Goal: Transaction & Acquisition: Purchase product/service

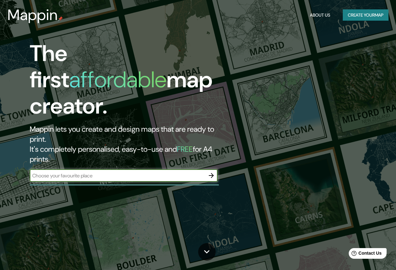
click at [357, 14] on button "Create your map" at bounding box center [366, 15] width 46 height 12
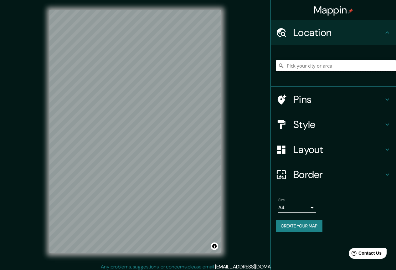
click at [325, 69] on input "Pick your city or area" at bounding box center [336, 65] width 120 height 11
click at [303, 69] on input "Pick your city or area" at bounding box center [336, 65] width 120 height 11
paste input "56100 Texcoco [PERSON_NAME], Méx."
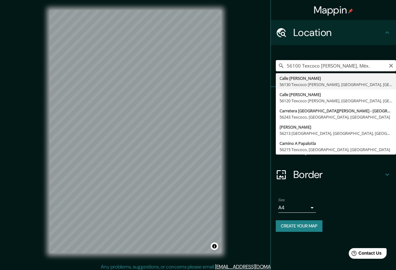
type input "[GEOGRAPHIC_DATA][PERSON_NAME][PERSON_NAME], [GEOGRAPHIC_DATA], [GEOGRAPHIC_DAT…"
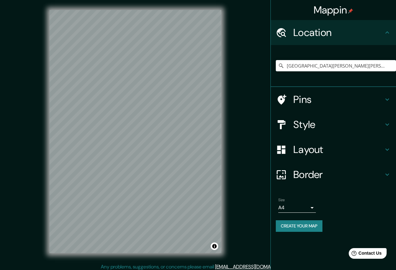
click at [299, 207] on body "Mappin Location [GEOGRAPHIC_DATA][PERSON_NAME][PERSON_NAME], [GEOGRAPHIC_DATA],…" at bounding box center [198, 135] width 396 height 270
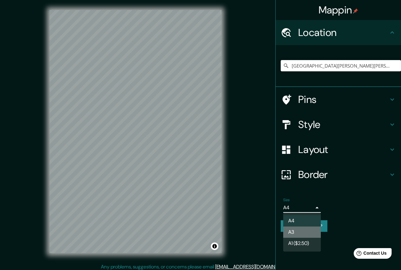
click at [296, 229] on li "A3" at bounding box center [302, 232] width 38 height 11
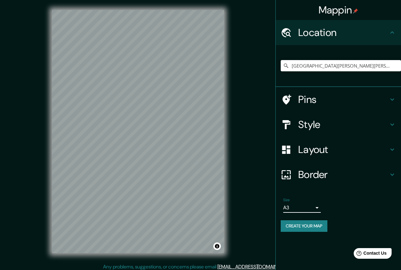
click at [308, 209] on body "Mappin Location [GEOGRAPHIC_DATA][PERSON_NAME][PERSON_NAME], [GEOGRAPHIC_DATA],…" at bounding box center [200, 135] width 401 height 270
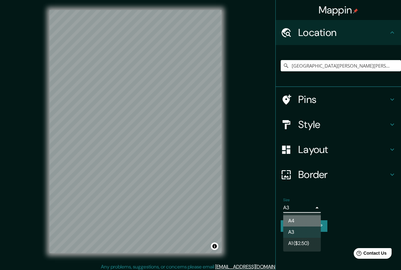
click at [302, 221] on li "A4" at bounding box center [302, 220] width 38 height 11
click at [296, 206] on body "Mappin Location [GEOGRAPHIC_DATA][PERSON_NAME][PERSON_NAME], [GEOGRAPHIC_DATA],…" at bounding box center [200, 135] width 401 height 270
click at [297, 233] on li "A3" at bounding box center [302, 232] width 38 height 11
type input "a4"
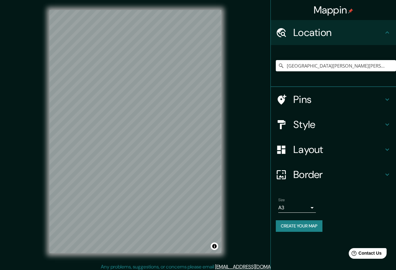
click at [248, 160] on div "Mappin Location [GEOGRAPHIC_DATA][PERSON_NAME][PERSON_NAME], [GEOGRAPHIC_DATA],…" at bounding box center [198, 136] width 396 height 273
click at [311, 96] on h4 "Pins" at bounding box center [338, 99] width 90 height 13
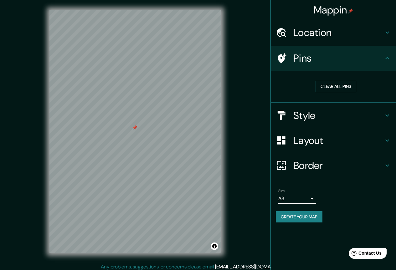
click at [391, 60] on div "Pins" at bounding box center [333, 58] width 125 height 25
click at [338, 89] on button "Clear all pins" at bounding box center [336, 87] width 41 height 12
click at [336, 89] on button "Clear all pins" at bounding box center [336, 87] width 41 height 12
click at [301, 57] on h4 "Pins" at bounding box center [338, 58] width 90 height 13
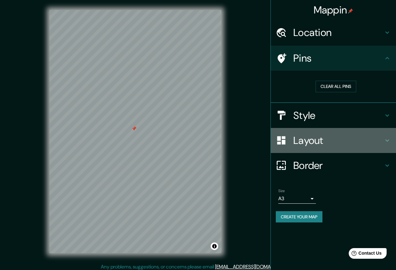
click at [307, 137] on h4 "Layout" at bounding box center [338, 140] width 90 height 13
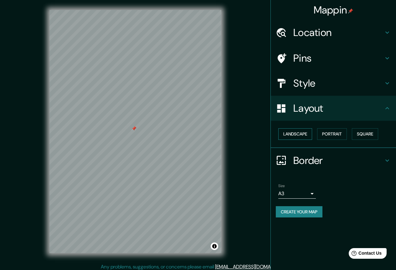
click at [298, 133] on button "Landscape" at bounding box center [295, 134] width 34 height 12
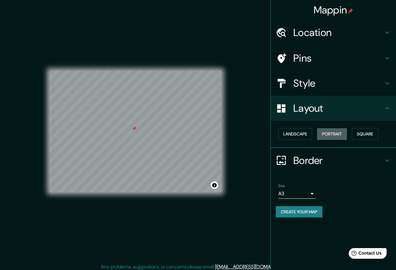
click at [333, 136] on button "Portrait" at bounding box center [332, 134] width 30 height 12
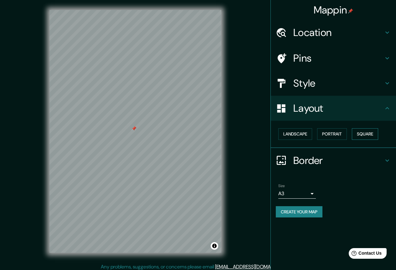
click at [362, 137] on button "Square" at bounding box center [365, 134] width 26 height 12
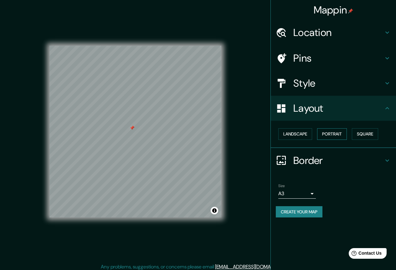
click at [331, 135] on button "Portrait" at bounding box center [332, 134] width 30 height 12
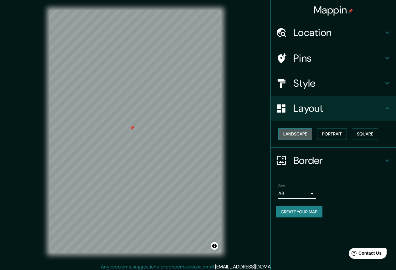
click at [303, 134] on button "Landscape" at bounding box center [295, 134] width 34 height 12
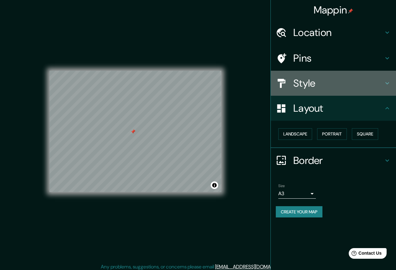
click at [312, 85] on h4 "Style" at bounding box center [338, 83] width 90 height 13
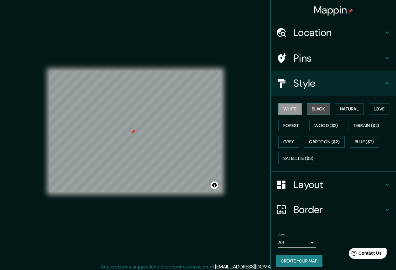
click at [318, 110] on button "Black" at bounding box center [318, 109] width 23 height 12
click at [344, 115] on button "Natural" at bounding box center [349, 109] width 29 height 12
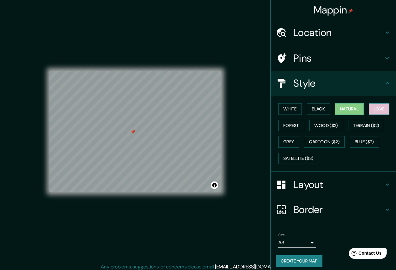
click at [373, 111] on button "Love" at bounding box center [379, 109] width 21 height 12
click at [289, 126] on button "Forest" at bounding box center [291, 126] width 26 height 12
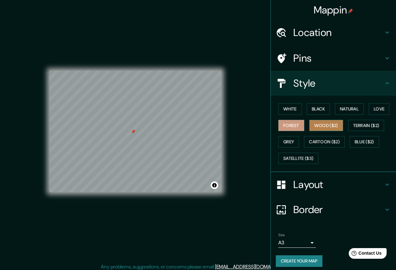
click at [318, 128] on button "Wood ($2)" at bounding box center [326, 126] width 34 height 12
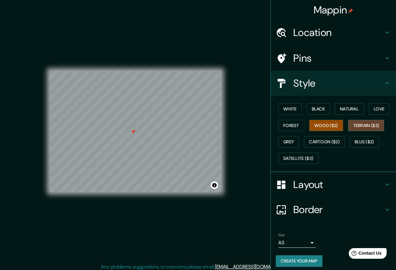
click at [367, 130] on button "Terrain ($2)" at bounding box center [366, 126] width 36 height 12
click at [290, 144] on button "Grey" at bounding box center [288, 142] width 21 height 12
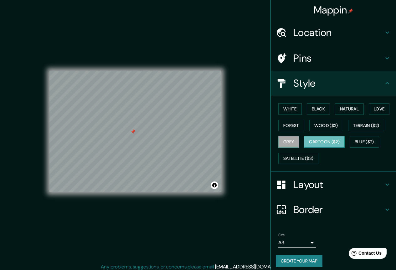
click at [320, 145] on button "Cartoon ($2)" at bounding box center [324, 142] width 41 height 12
click at [355, 145] on button "Blue ($2)" at bounding box center [364, 142] width 29 height 12
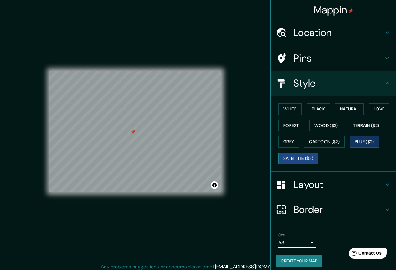
click at [311, 158] on button "Satellite ($3)" at bounding box center [298, 159] width 40 height 12
